Goal: Information Seeking & Learning: Learn about a topic

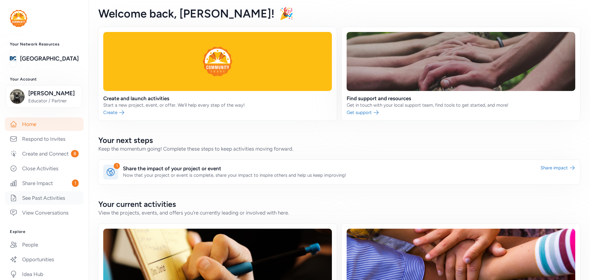
scroll to position [61, 0]
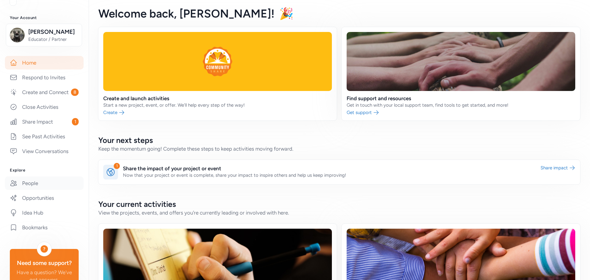
click at [37, 190] on link "People" at bounding box center [44, 183] width 79 height 14
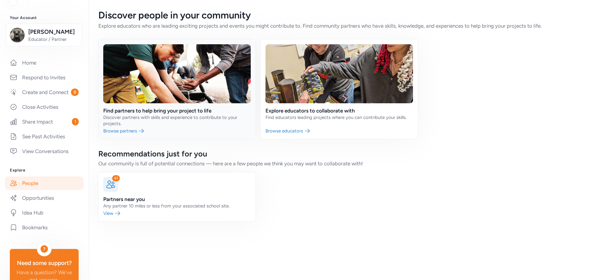
click at [150, 89] on link at bounding box center [176, 89] width 157 height 100
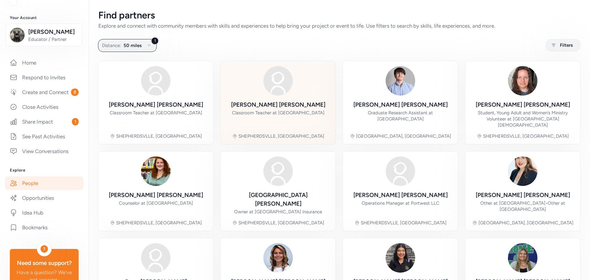
scroll to position [148, 0]
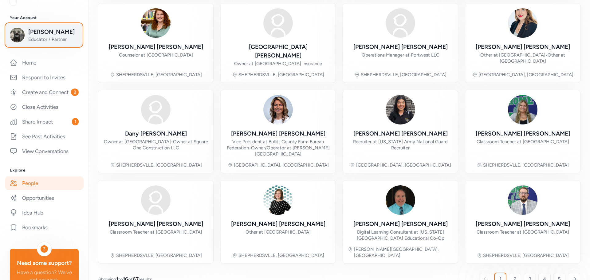
click at [43, 40] on span "Educator / Partner" at bounding box center [53, 39] width 50 height 6
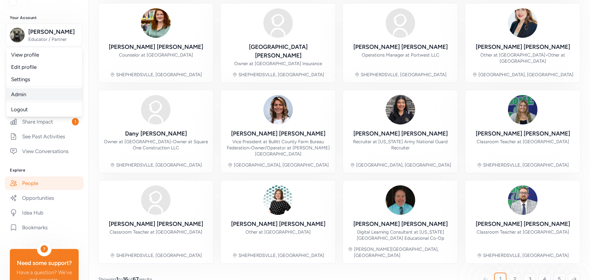
click at [25, 95] on link "Admin" at bounding box center [44, 94] width 76 height 12
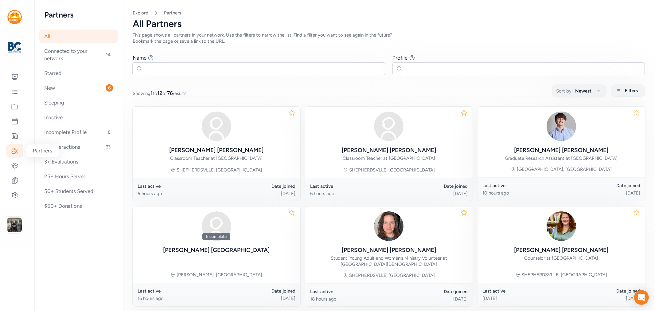
click at [14, 151] on icon at bounding box center [14, 150] width 7 height 7
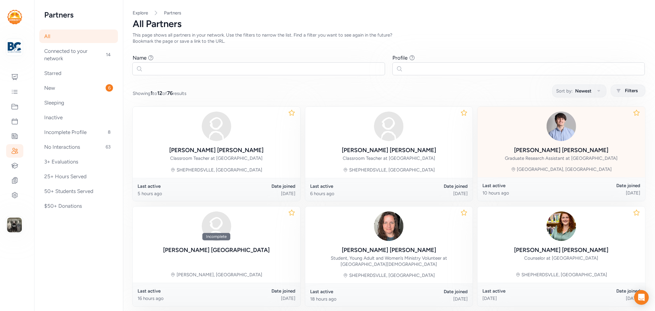
click at [557, 161] on div "Graduate Research Assistant at [GEOGRAPHIC_DATA]" at bounding box center [561, 158] width 113 height 6
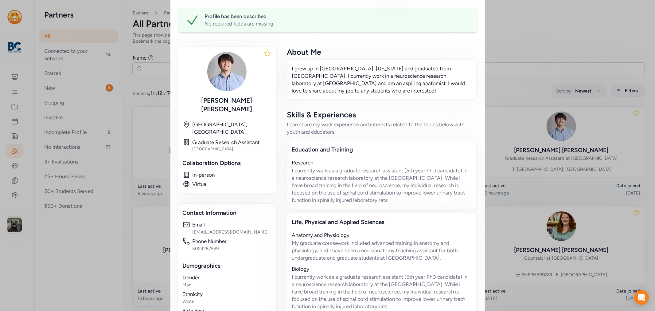
scroll to position [216, 0]
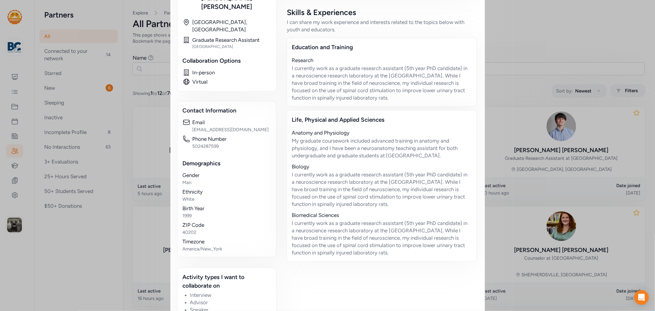
click at [69, 206] on div "Close Partner [PERSON_NAME] I grew up in [GEOGRAPHIC_DATA], [US_STATE] and grad…" at bounding box center [327, 57] width 655 height 547
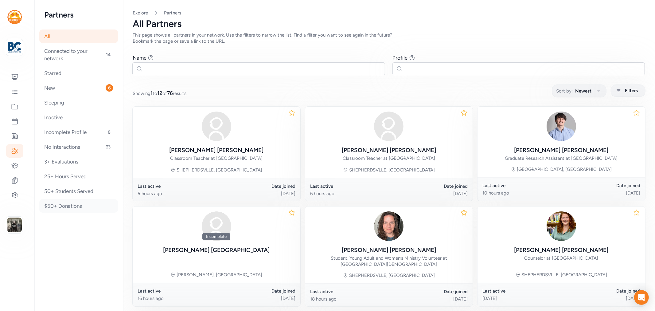
click at [57, 205] on div "$50+ Donations" at bounding box center [78, 206] width 79 height 14
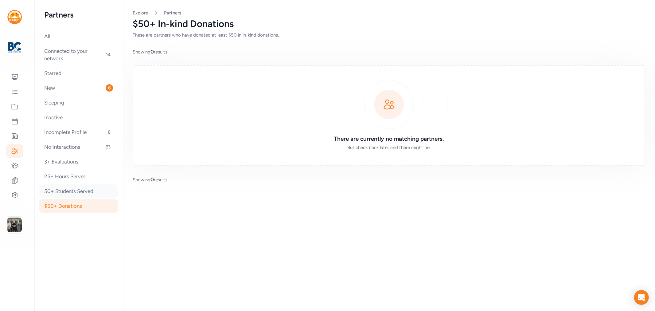
click at [62, 192] on div "50+ Students Served" at bounding box center [78, 191] width 79 height 14
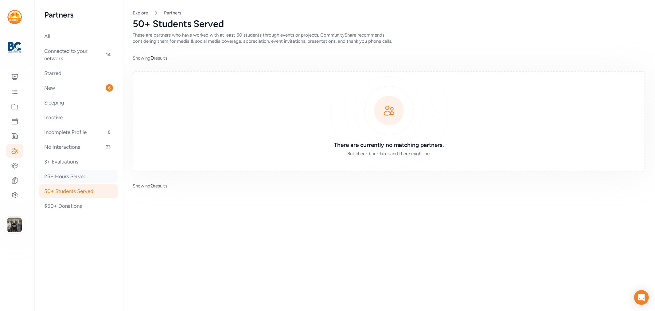
click at [70, 175] on div "25+ Hours Served" at bounding box center [78, 177] width 79 height 14
click at [69, 161] on div "3+ Evaluations" at bounding box center [78, 162] width 79 height 14
